Goal: Task Accomplishment & Management: Manage account settings

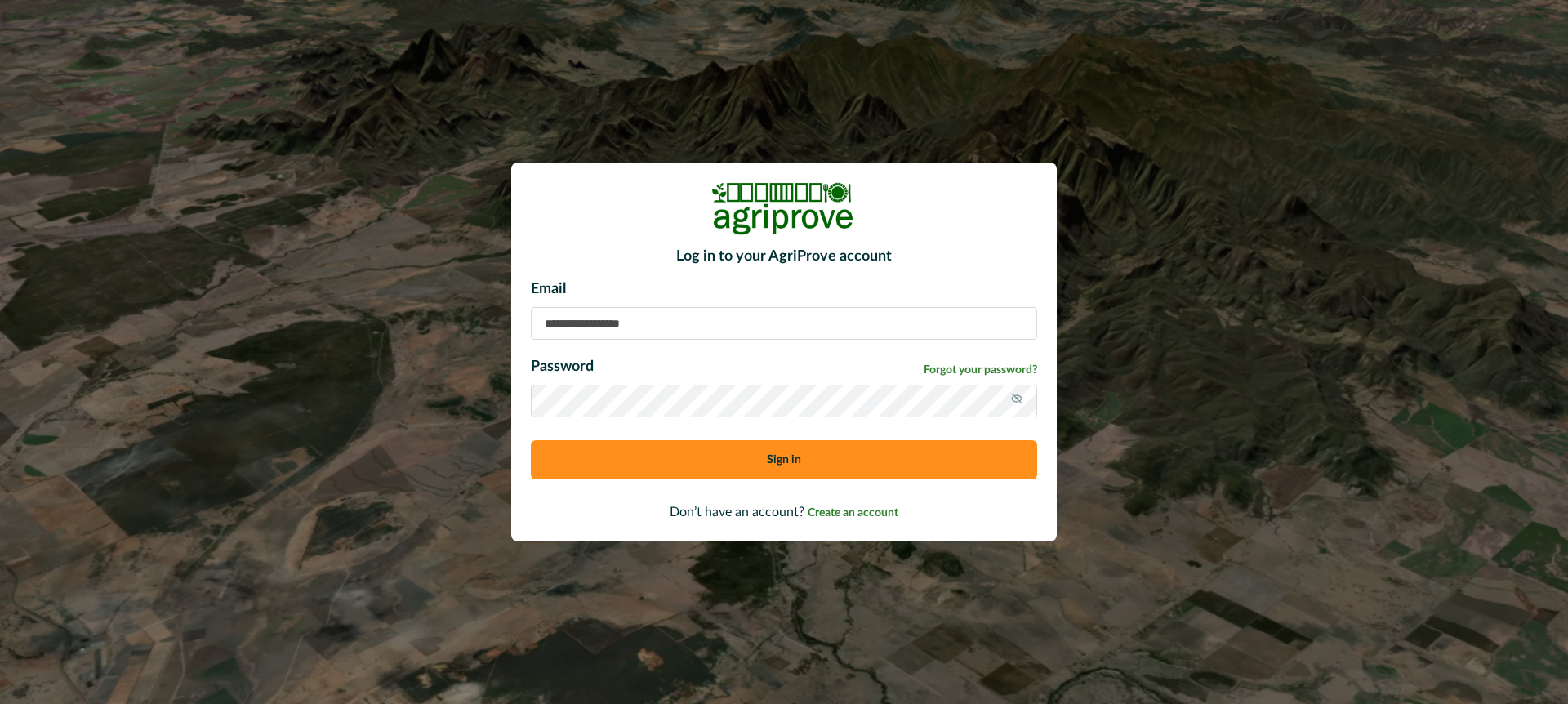
click at [591, 327] on input at bounding box center [784, 324] width 507 height 33
type input "**********"
click at [695, 461] on button "Sign in" at bounding box center [784, 460] width 507 height 40
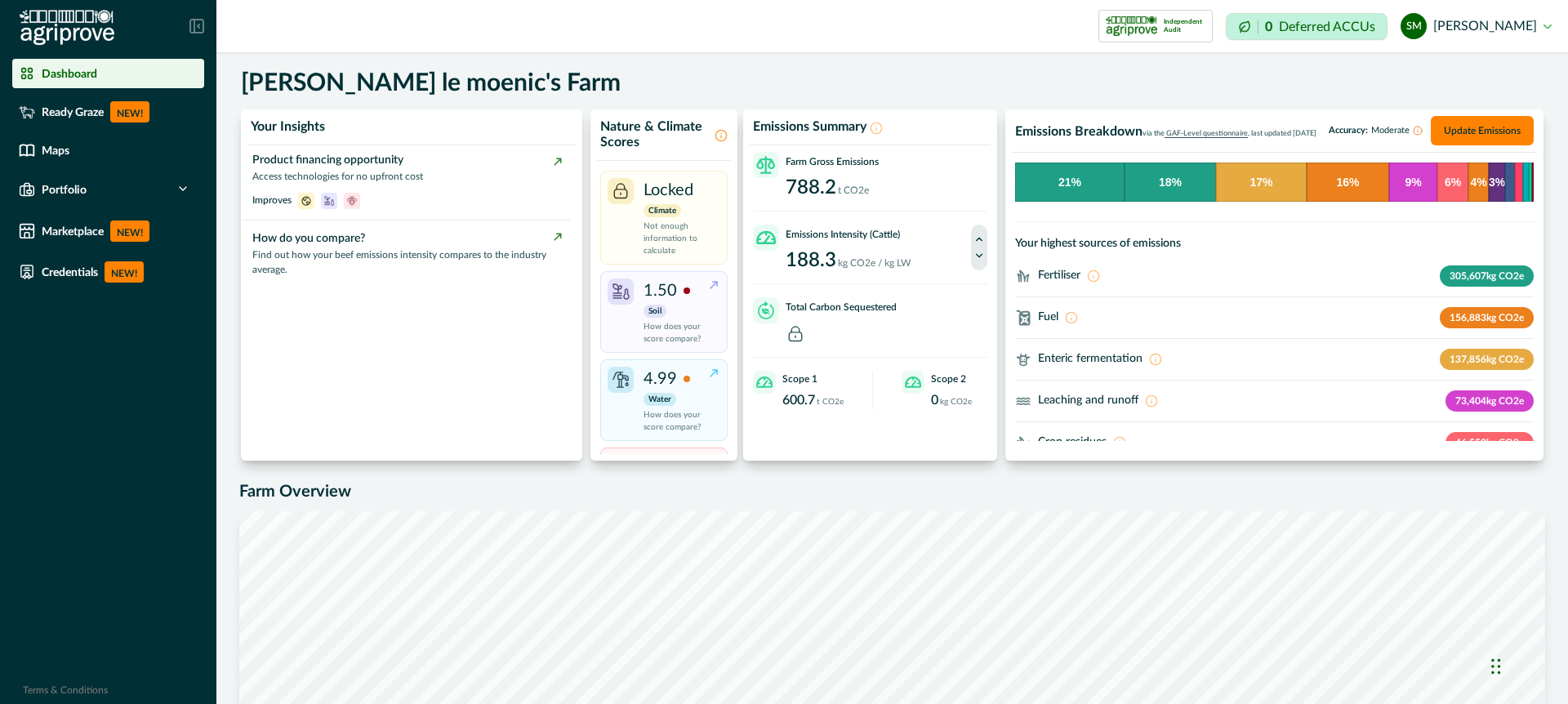
click at [720, 132] on icon at bounding box center [721, 136] width 14 height 14
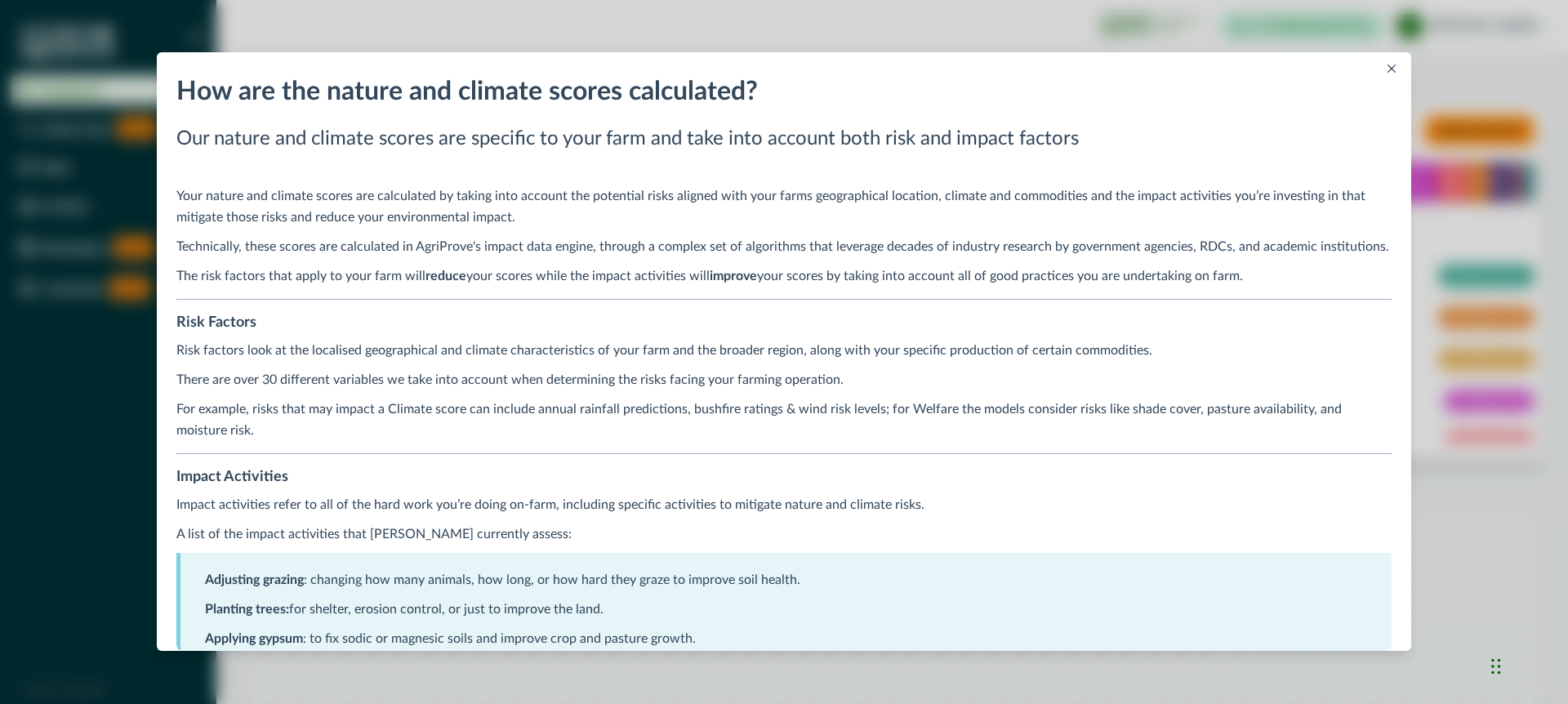
click at [1393, 67] on icon "Close" at bounding box center [1391, 69] width 8 height 8
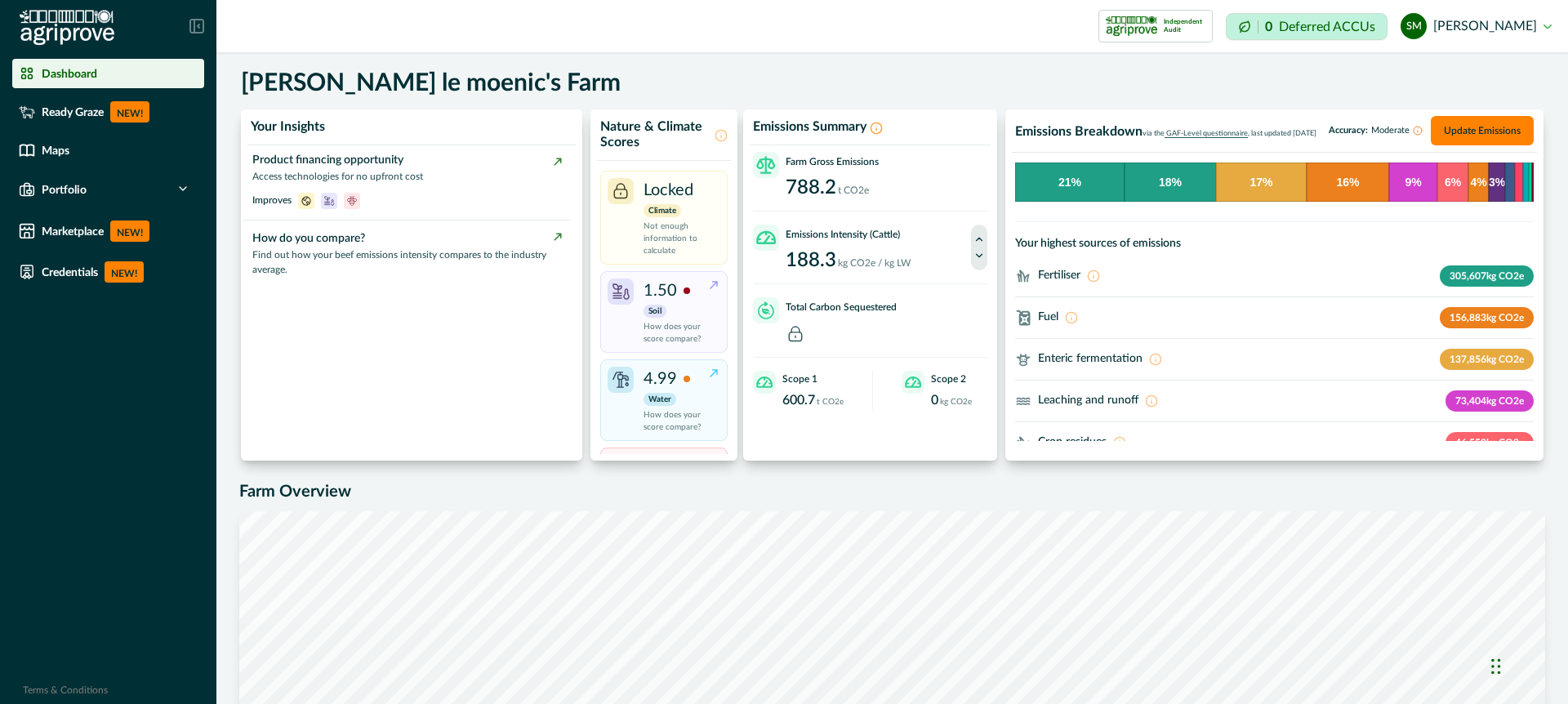
click at [877, 125] on icon at bounding box center [877, 128] width 14 height 14
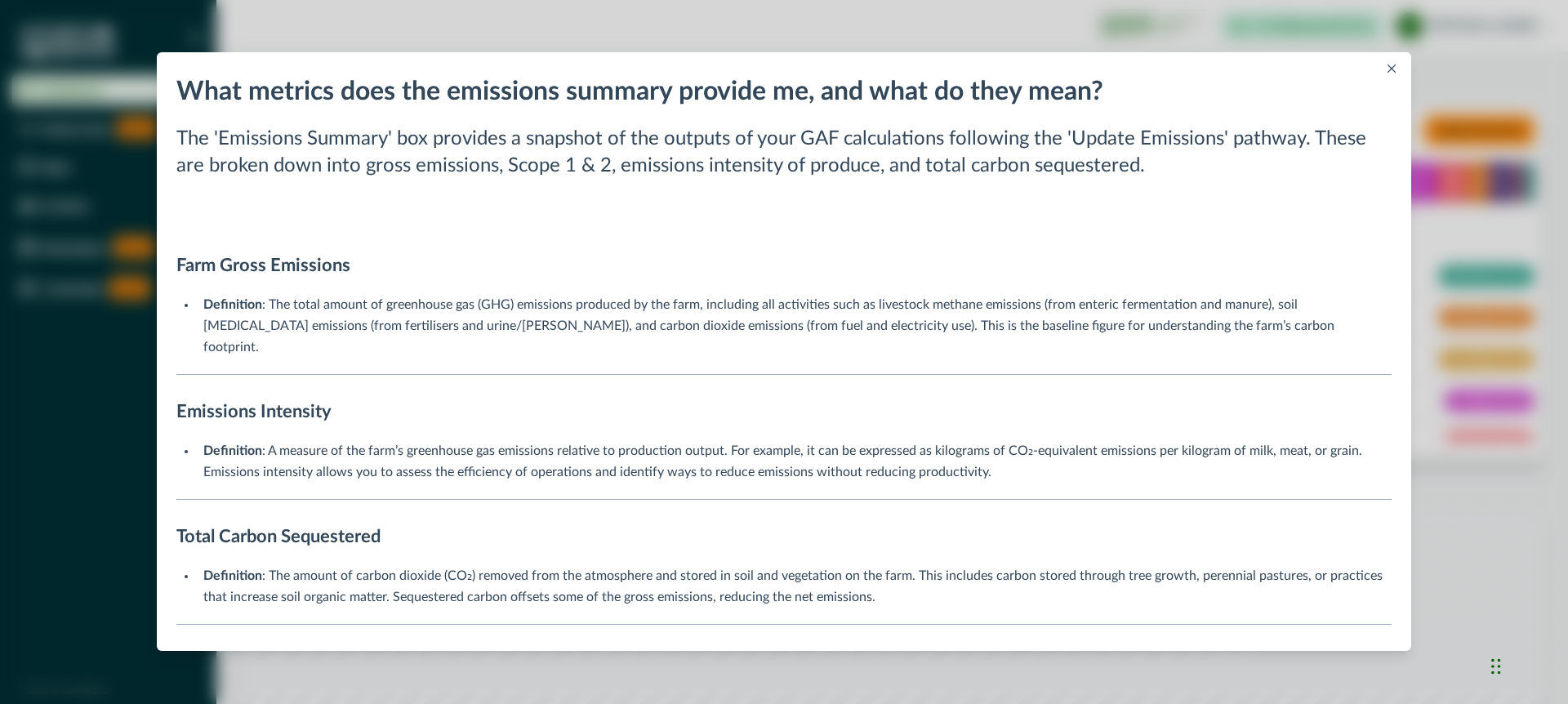
click at [1393, 69] on icon "Close" at bounding box center [1391, 69] width 8 height 8
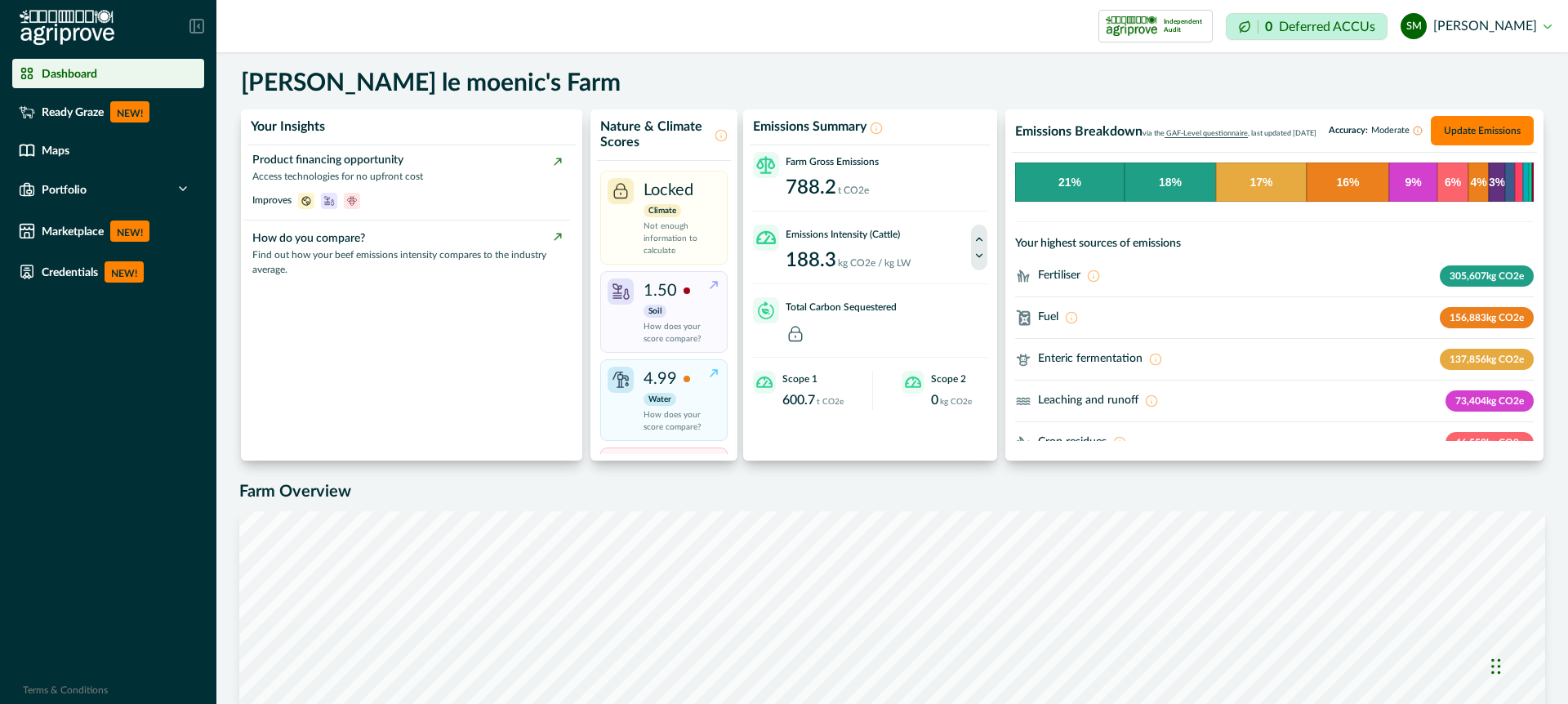
click at [1324, 27] on p "Deferred ACCUs" at bounding box center [1328, 26] width 97 height 13
click at [1323, 24] on p "Deferred ACCUs" at bounding box center [1328, 26] width 97 height 13
